Goal: Task Accomplishment & Management: Manage account settings

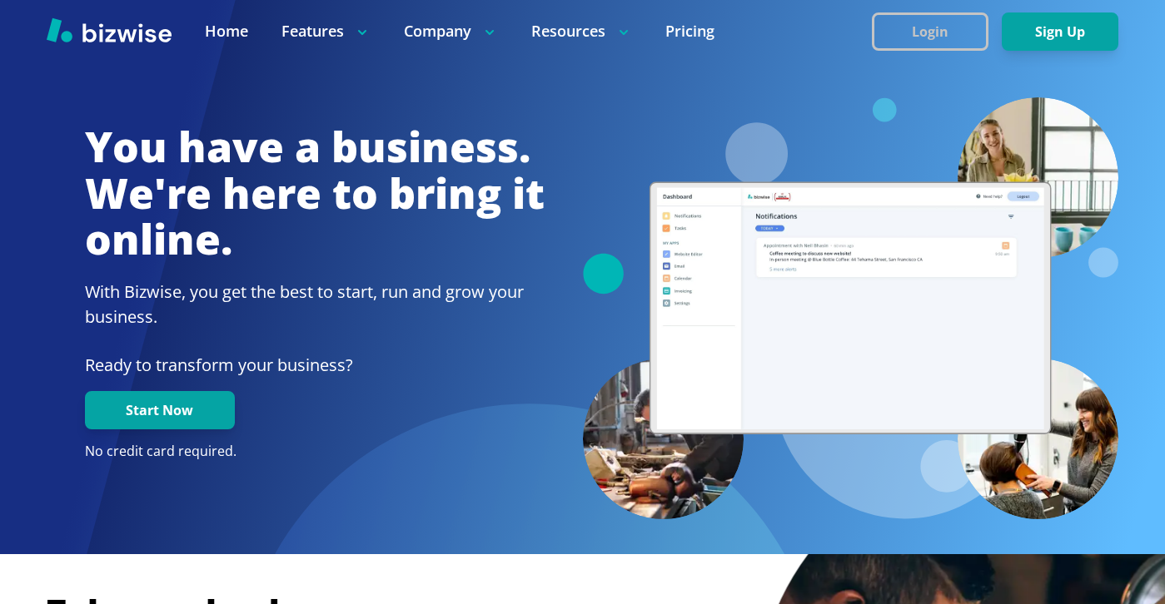
click at [874, 38] on button "Login" at bounding box center [930, 31] width 117 height 38
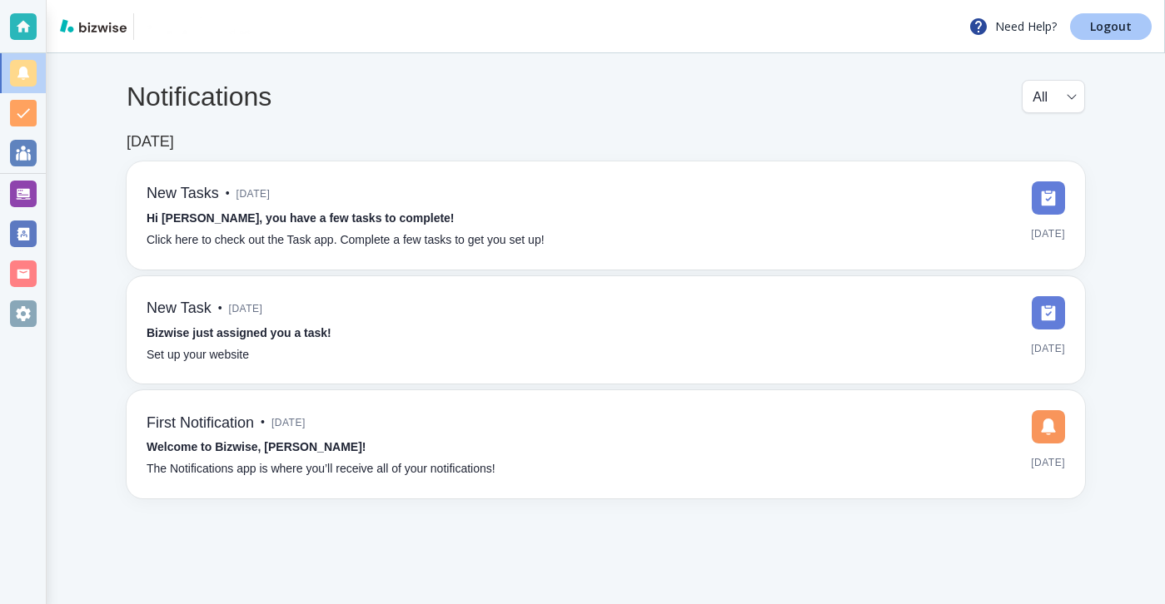
click at [1131, 22] on link "Logout" at bounding box center [1111, 26] width 82 height 27
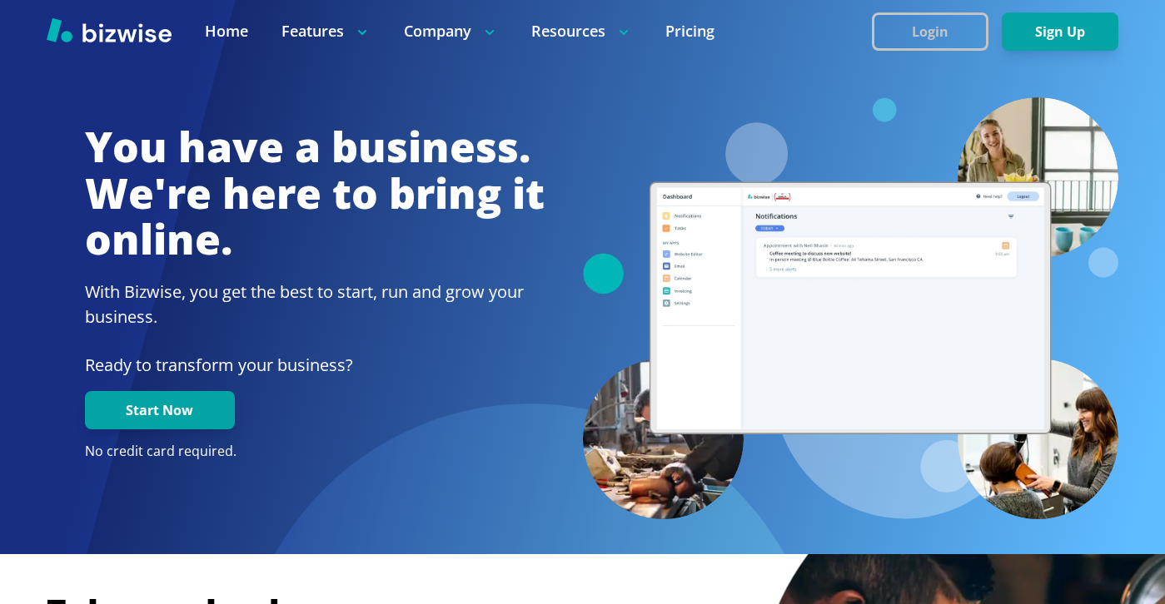
click at [880, 49] on button "Login" at bounding box center [930, 31] width 117 height 38
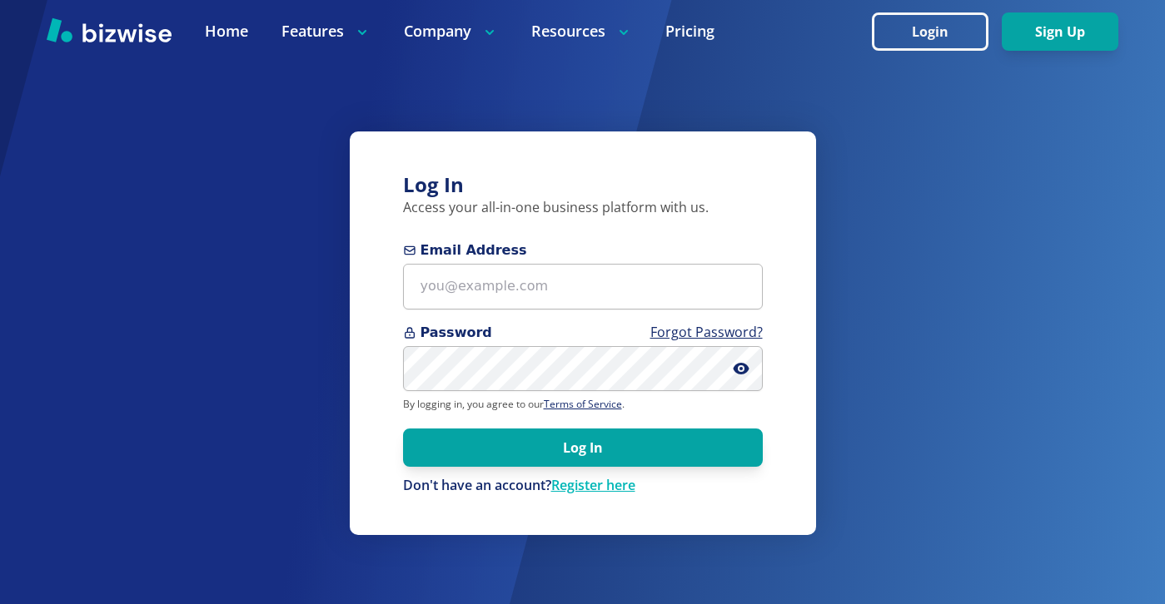
click at [607, 256] on span "Email Address" at bounding box center [583, 251] width 360 height 20
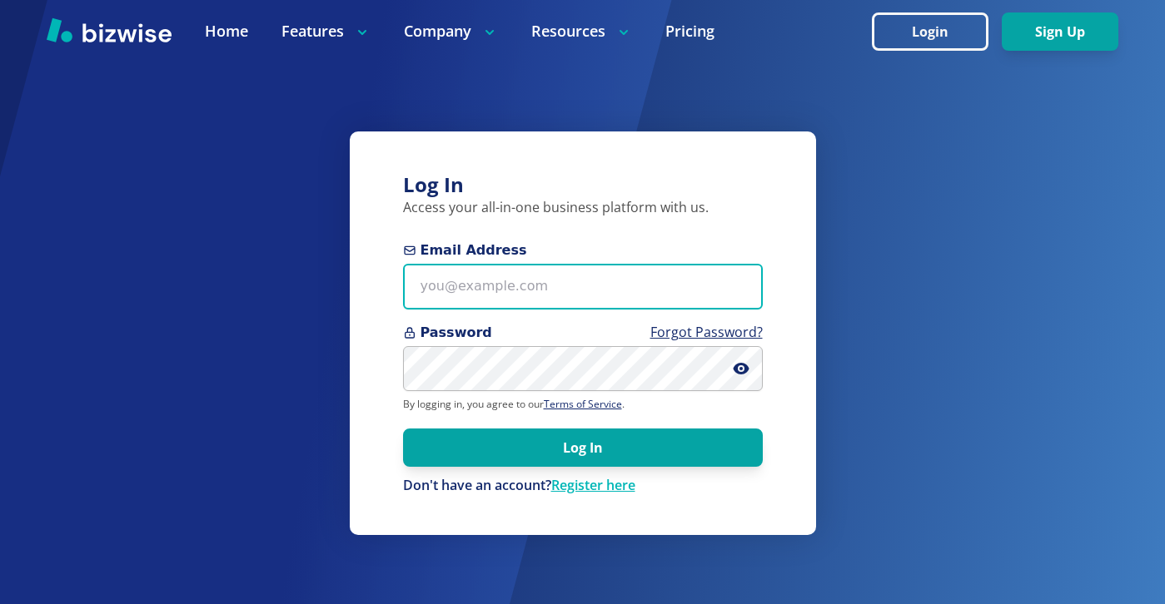
click at [607, 264] on input "Email Address" at bounding box center [583, 287] width 360 height 46
click at [605, 283] on input "Email Address" at bounding box center [583, 287] width 360 height 46
paste input "[EMAIL_ADDRESS][DOMAIN_NAME]"
type input "[EMAIL_ADDRESS][DOMAIN_NAME]"
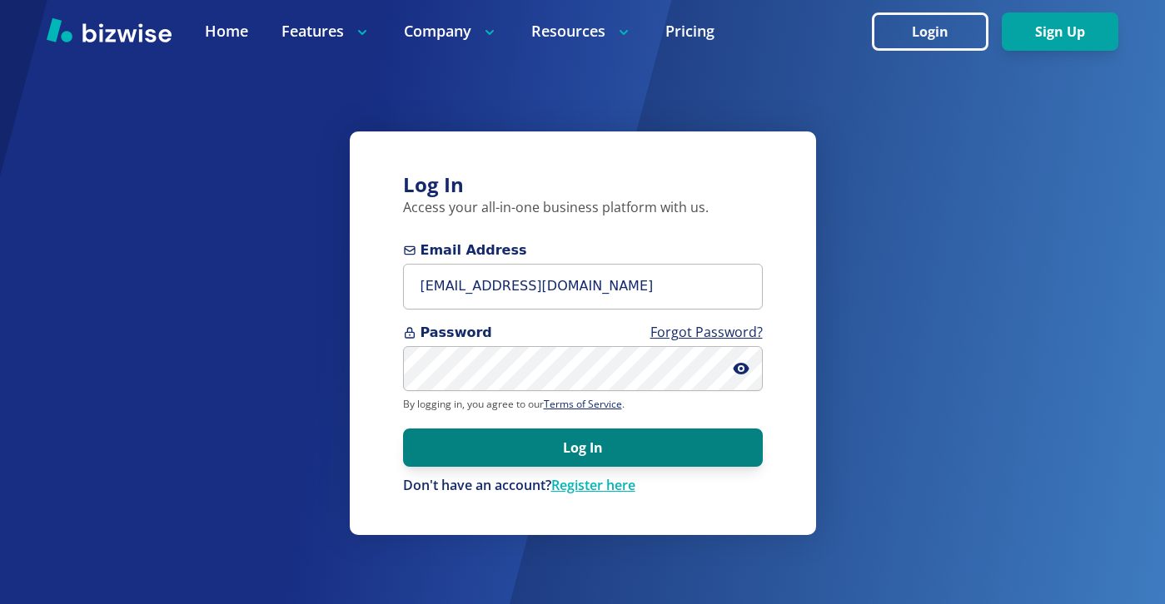
click at [539, 435] on button "Log In" at bounding box center [583, 448] width 360 height 38
